Goal: Understand process/instructions

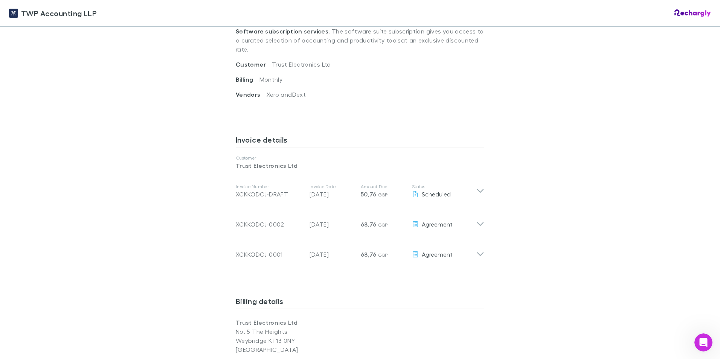
scroll to position [283, 0]
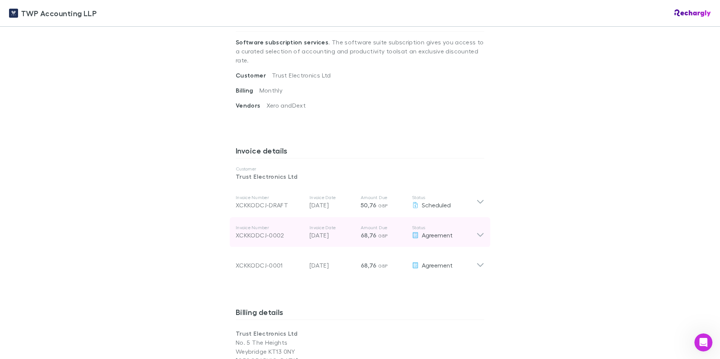
click at [480, 226] on icon at bounding box center [480, 232] width 8 height 15
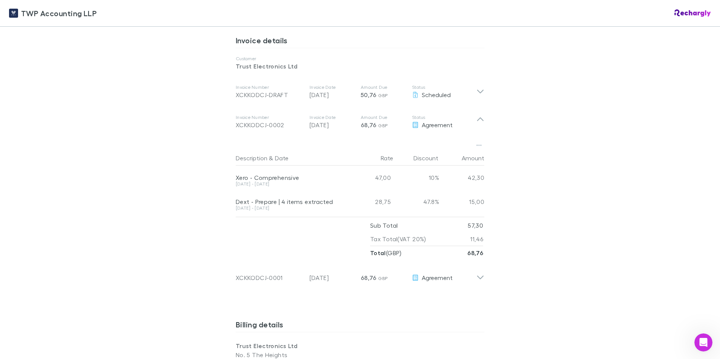
scroll to position [396, 0]
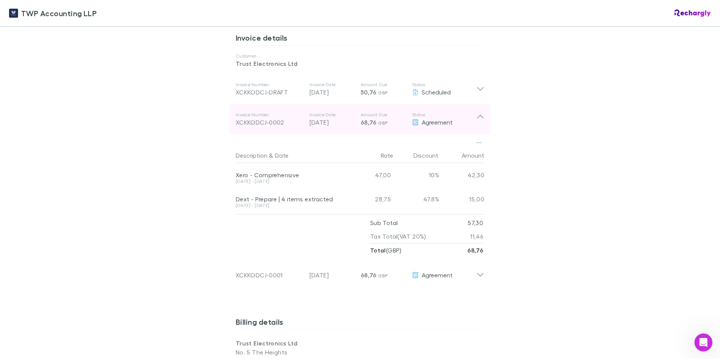
click at [477, 112] on icon at bounding box center [480, 119] width 8 height 15
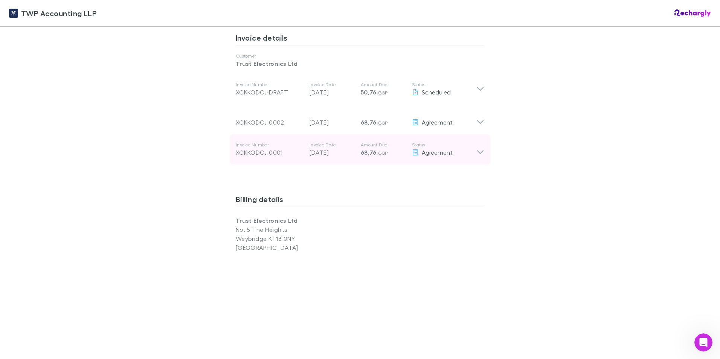
click at [477, 142] on icon at bounding box center [480, 149] width 8 height 15
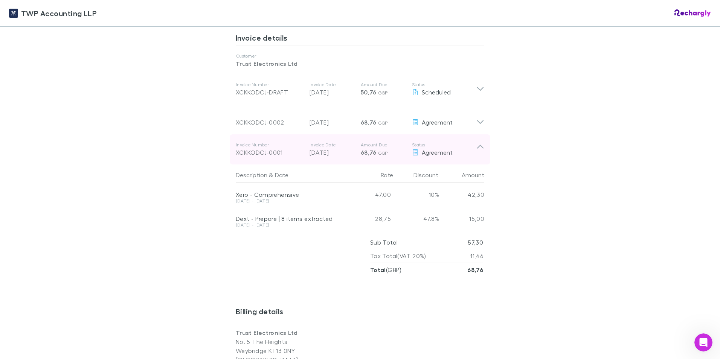
click at [479, 142] on icon at bounding box center [480, 149] width 8 height 15
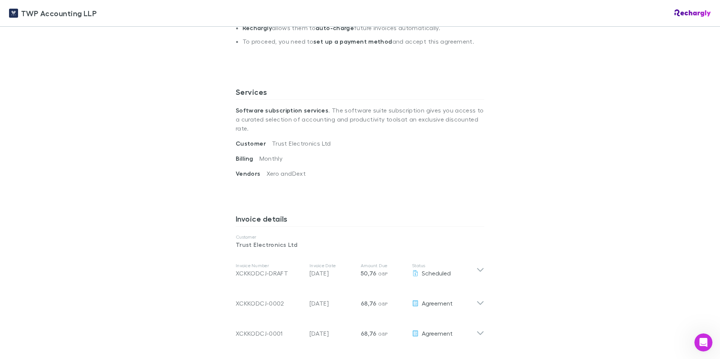
scroll to position [226, 0]
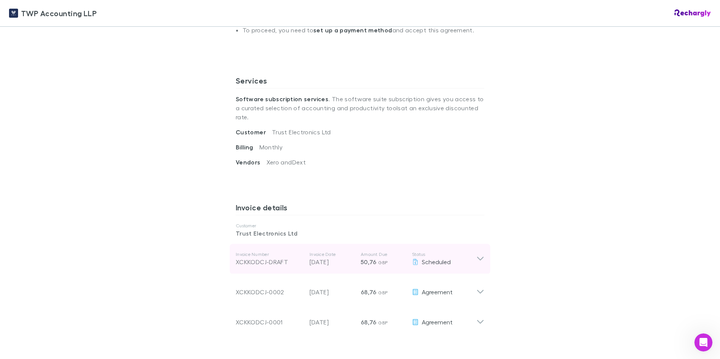
click at [477, 257] on icon at bounding box center [480, 259] width 6 height 4
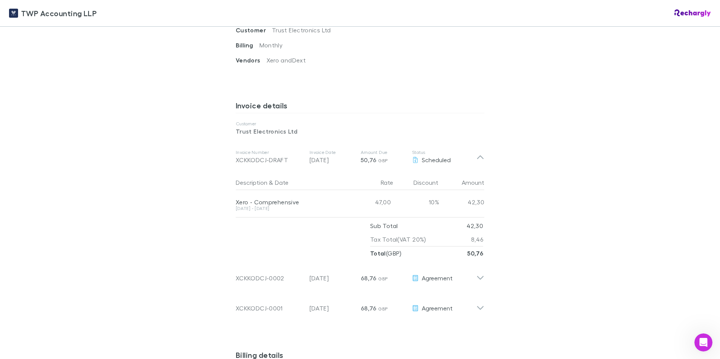
scroll to position [339, 0]
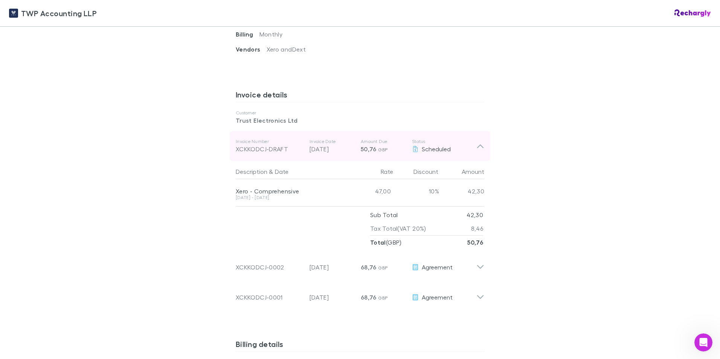
click at [477, 142] on icon at bounding box center [480, 146] width 8 height 9
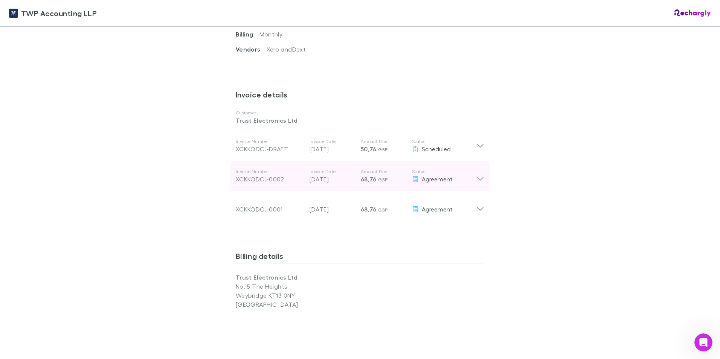
click at [478, 170] on icon at bounding box center [480, 176] width 8 height 15
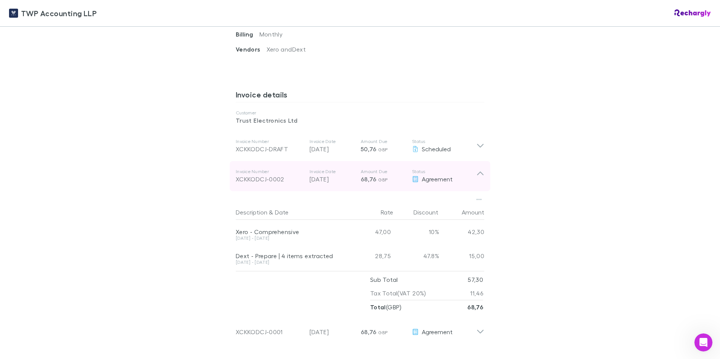
click at [479, 170] on icon at bounding box center [480, 176] width 8 height 15
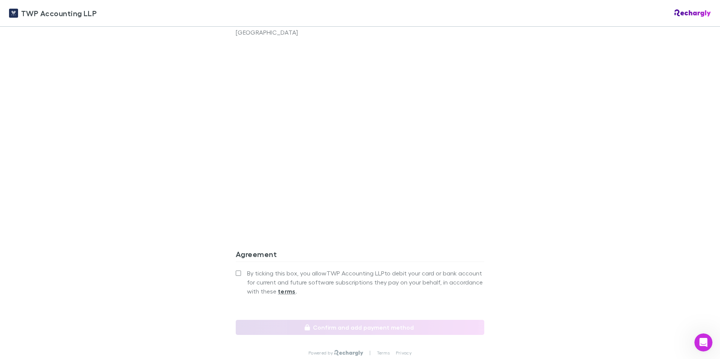
scroll to position [659, 0]
